Goal: Use online tool/utility

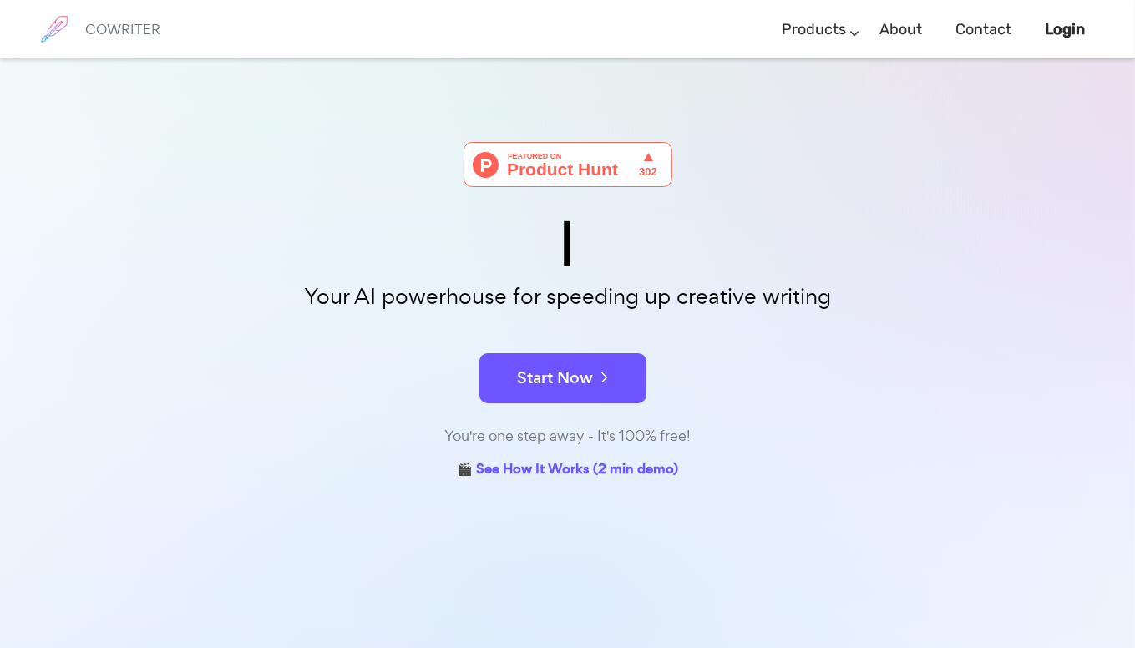
click at [783, 456] on div "🎬 See How It Works (2 min demo)" at bounding box center [567, 465] width 835 height 35
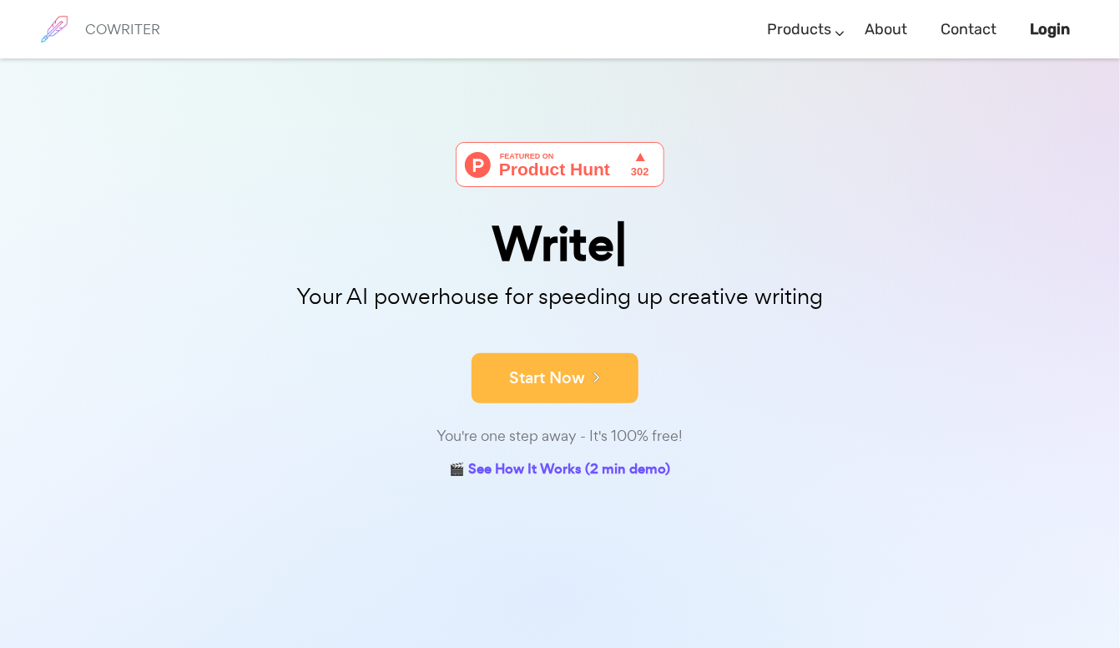
click at [532, 387] on button "Start Now" at bounding box center [555, 378] width 167 height 50
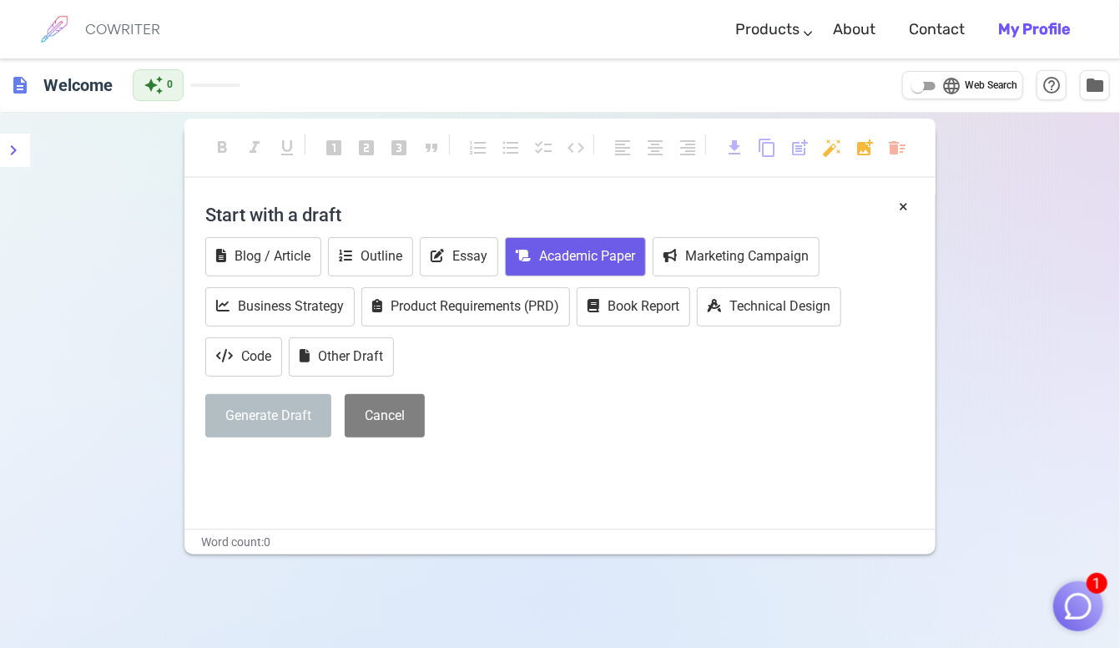
click at [613, 266] on button "Academic Paper" at bounding box center [575, 256] width 141 height 39
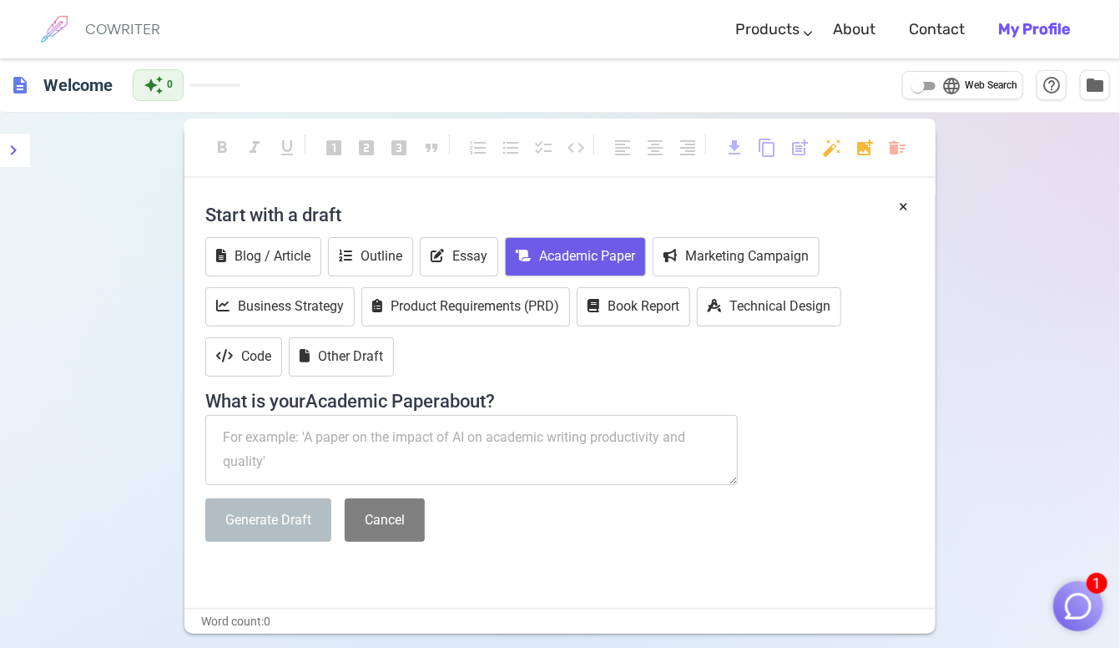
click at [494, 432] on textarea at bounding box center [471, 450] width 533 height 70
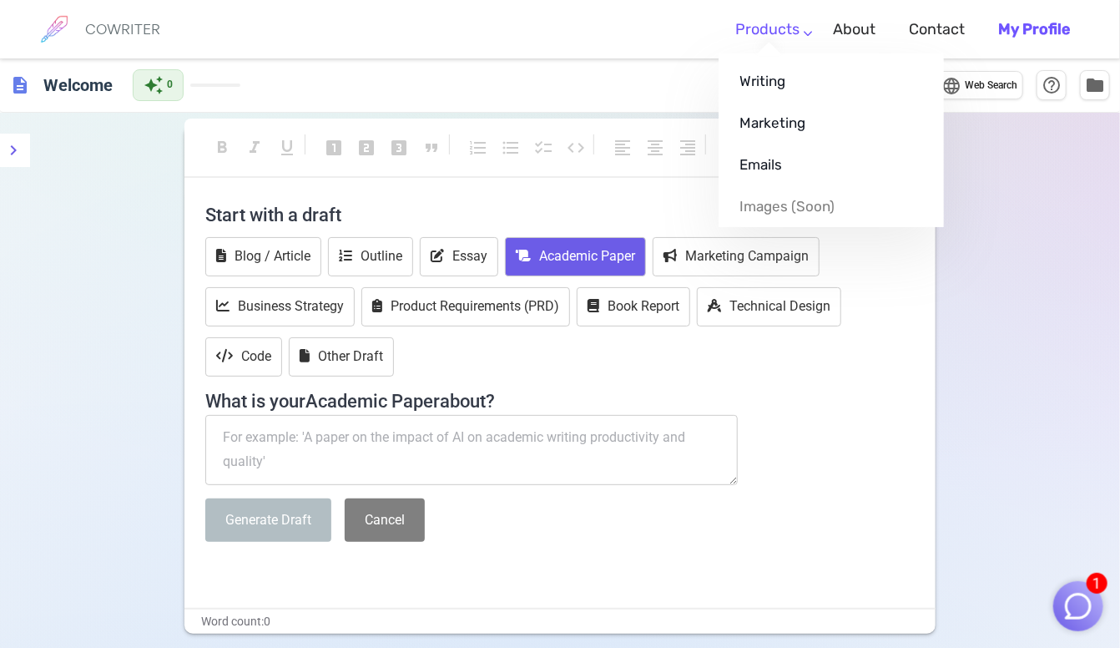
click at [794, 36] on li "Products Writing Marketing Emails Images (soon)" at bounding box center [768, 29] width 98 height 49
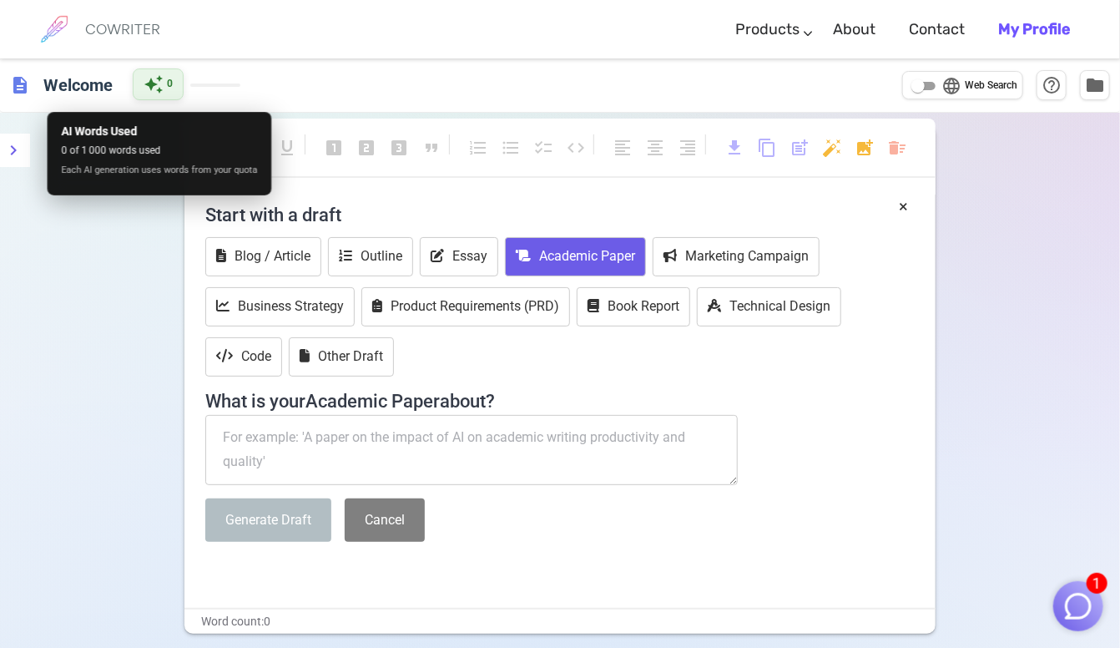
click at [142, 80] on div "auto_awesome 0" at bounding box center [158, 84] width 51 height 32
